Goal: Find specific page/section: Find specific page/section

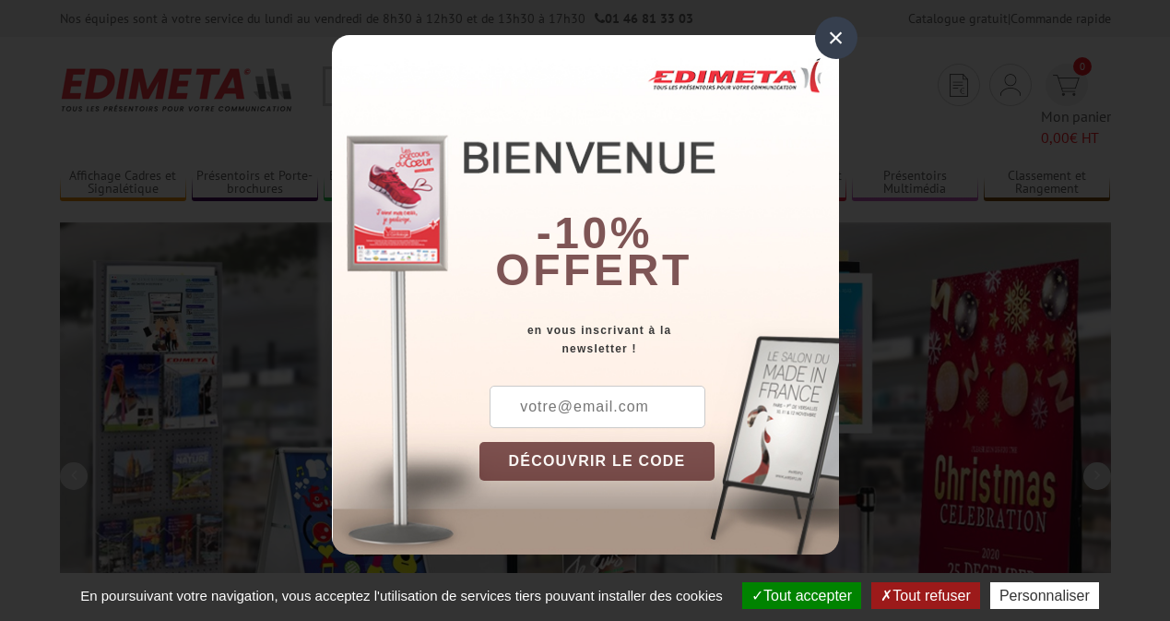
click at [799, 595] on button "Tout accepter" at bounding box center [801, 595] width 119 height 27
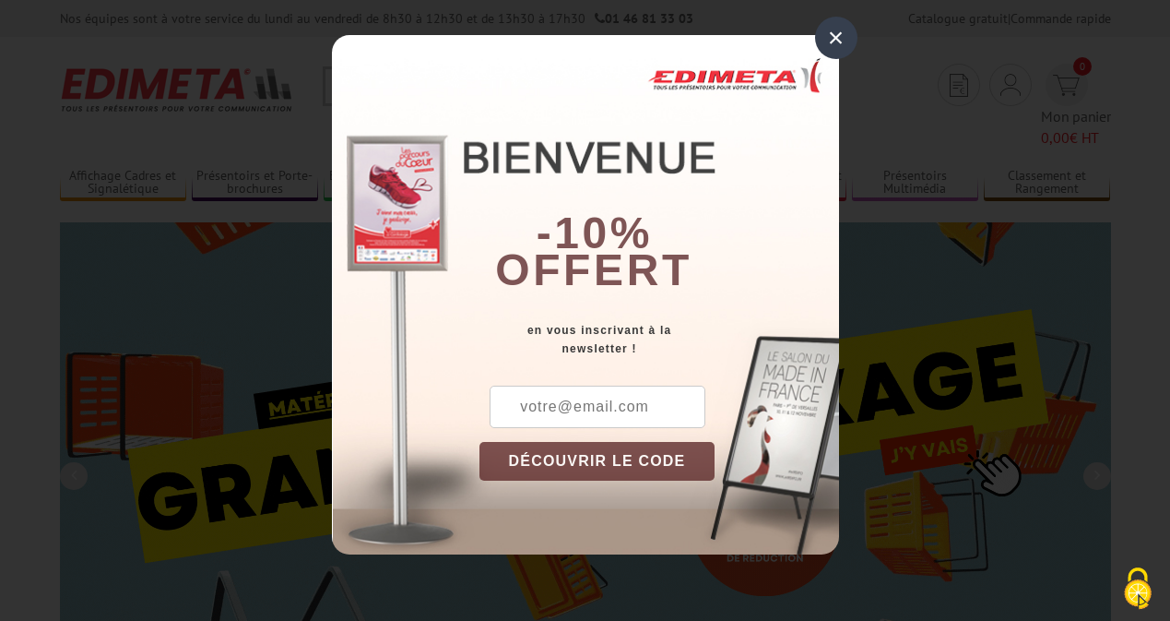
click at [835, 38] on div "×" at bounding box center [836, 38] width 42 height 42
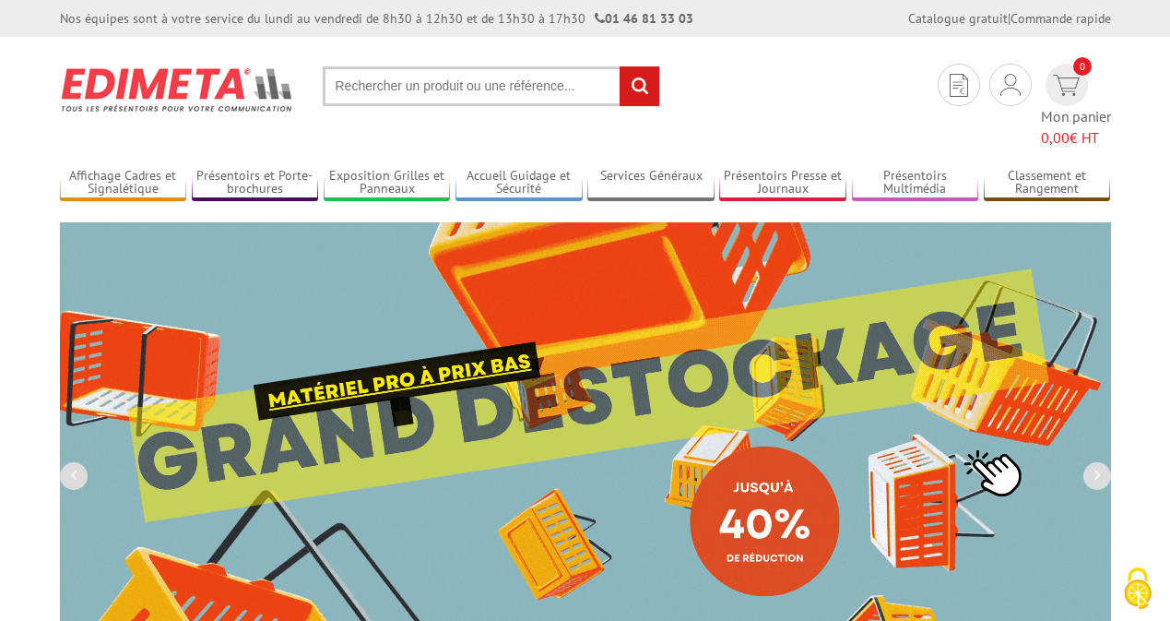
click at [0, 0] on div "Nos équipes sont à votre service du lundi au vendredi de 8h30 à 12h30 et de 13h…" at bounding box center [585, 18] width 1170 height 37
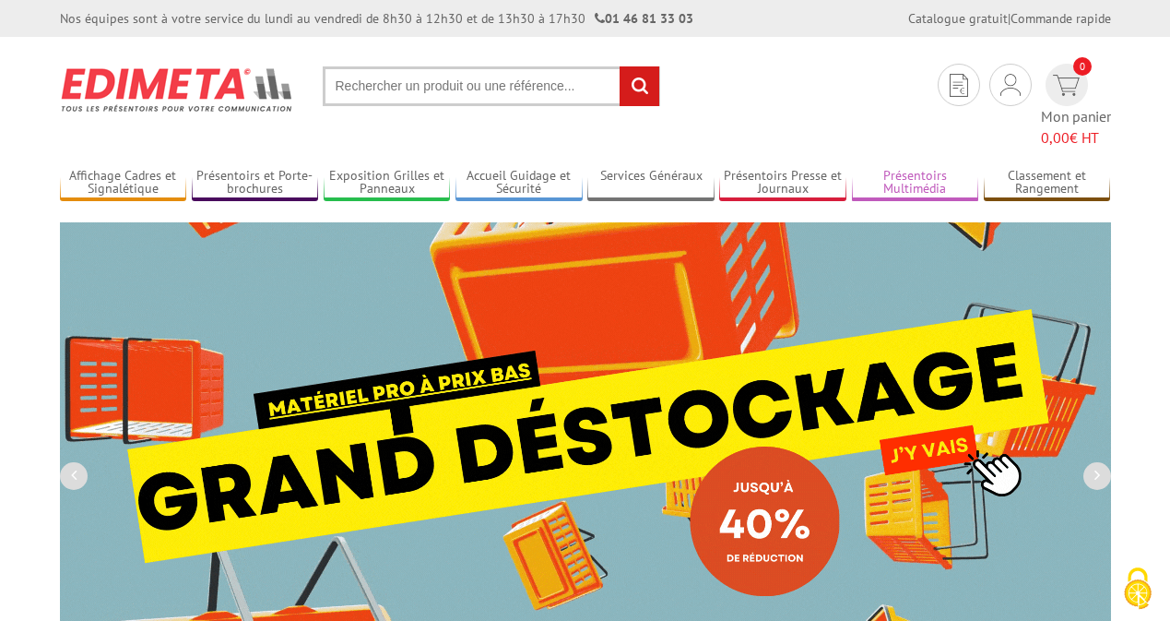
click at [915, 168] on link "Présentoirs Multimédia" at bounding box center [915, 183] width 127 height 30
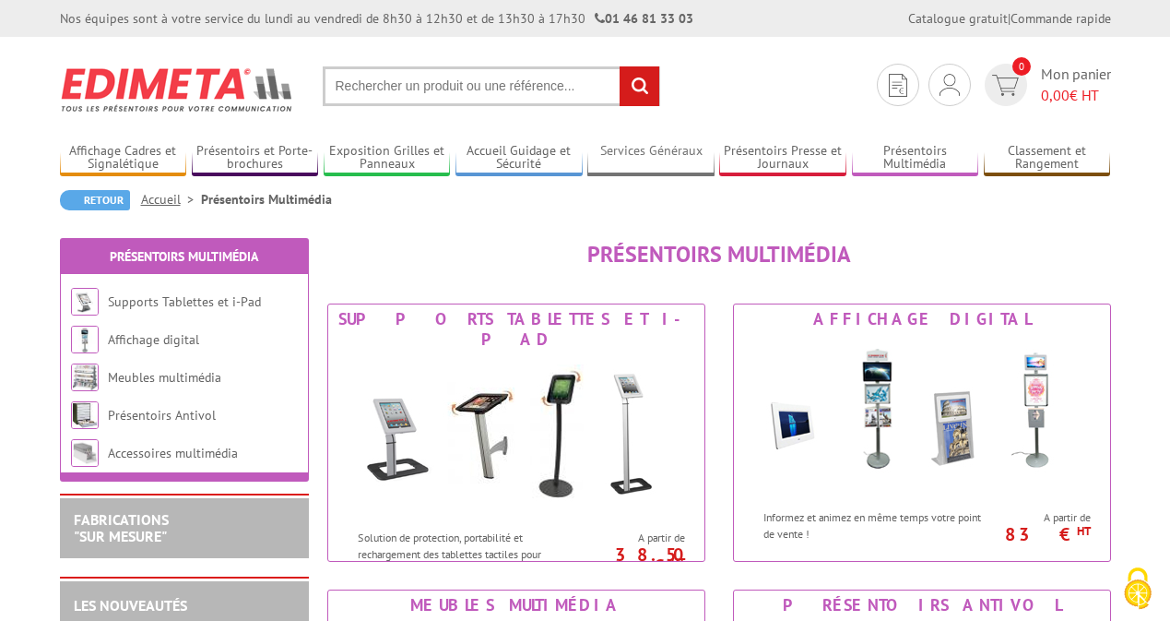
click at [651, 158] on link "Services Généraux" at bounding box center [650, 158] width 127 height 30
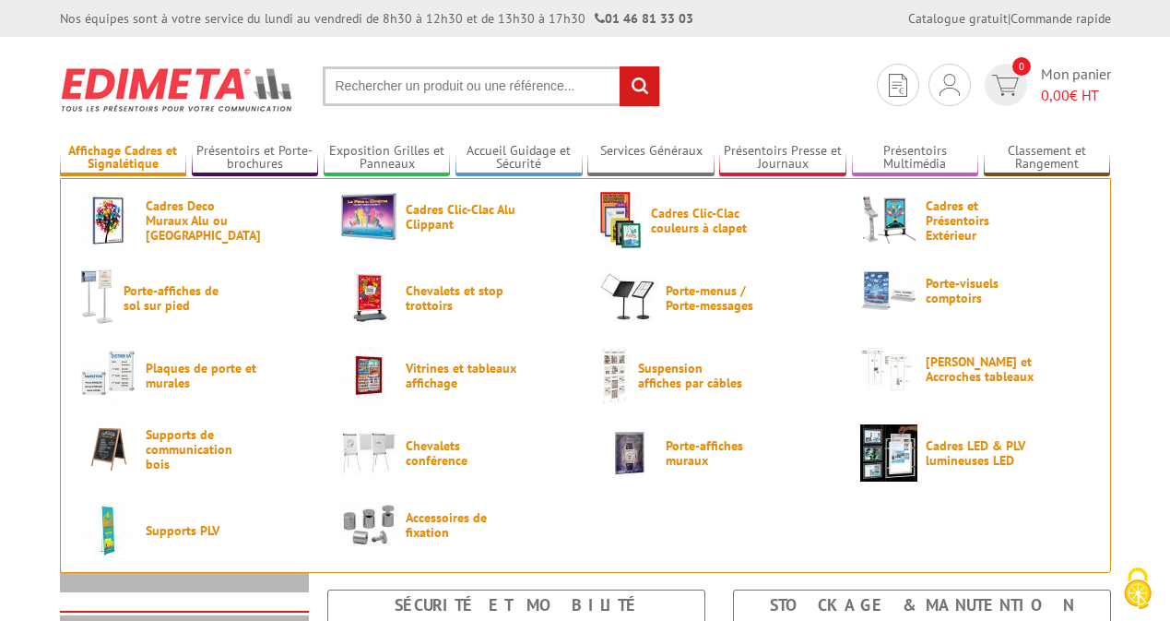
click at [123, 158] on link "Affichage Cadres et Signalétique" at bounding box center [123, 158] width 127 height 30
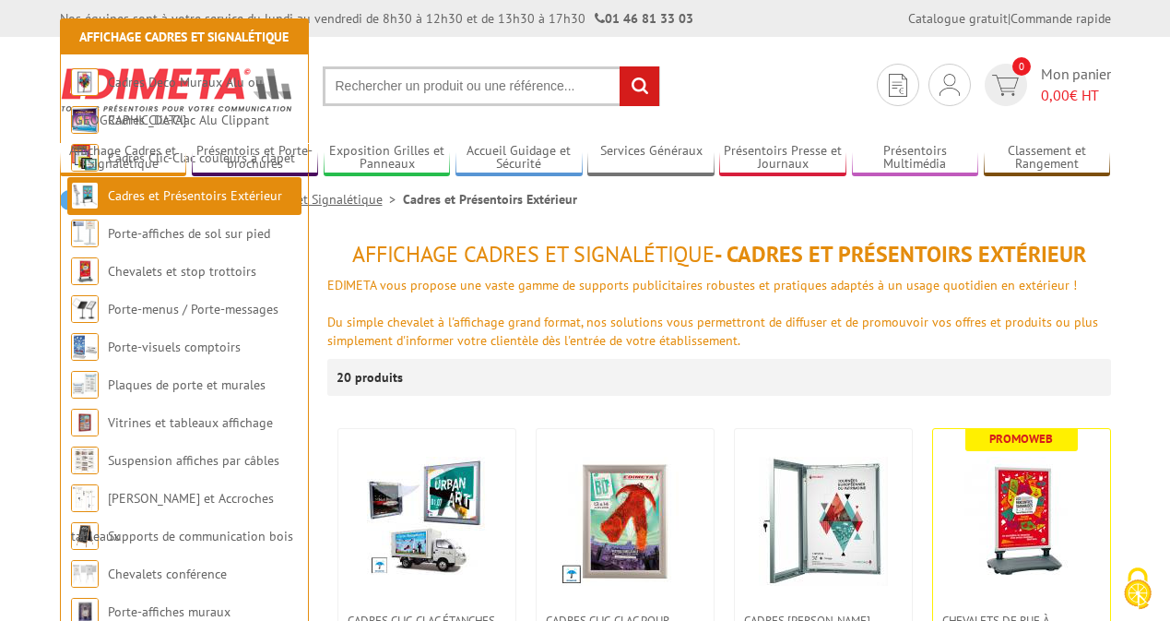
scroll to position [351, 0]
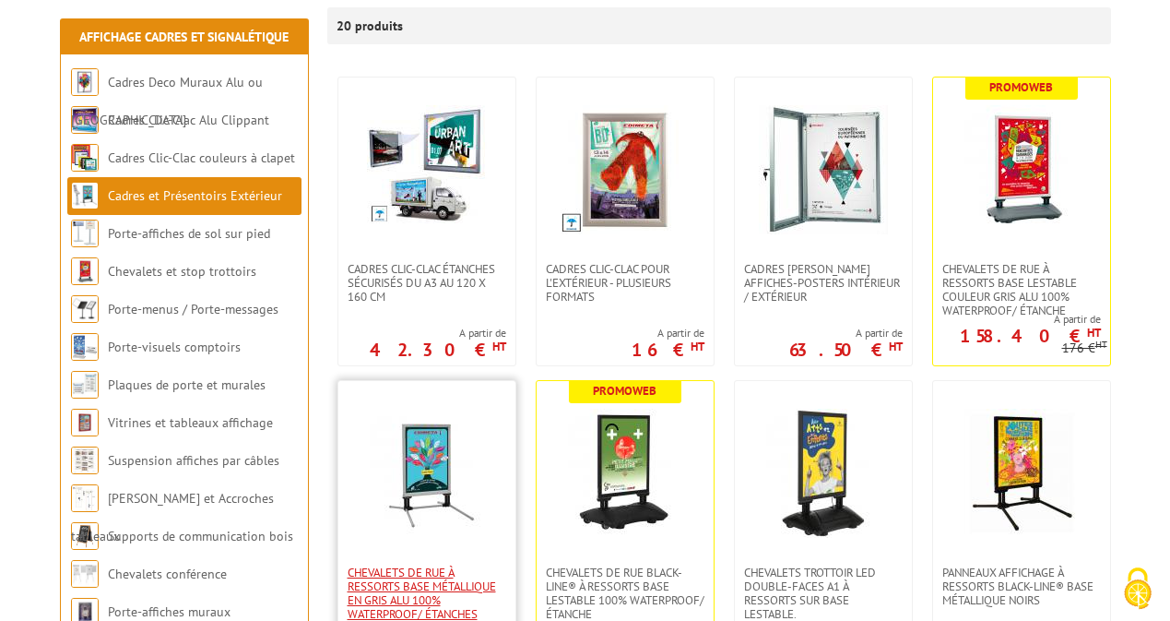
click at [426, 593] on span "Chevalets de rue à ressorts base métallique en Gris Alu 100% WATERPROOF/ Étanch…" at bounding box center [427, 592] width 159 height 55
